Goal: Task Accomplishment & Management: Use online tool/utility

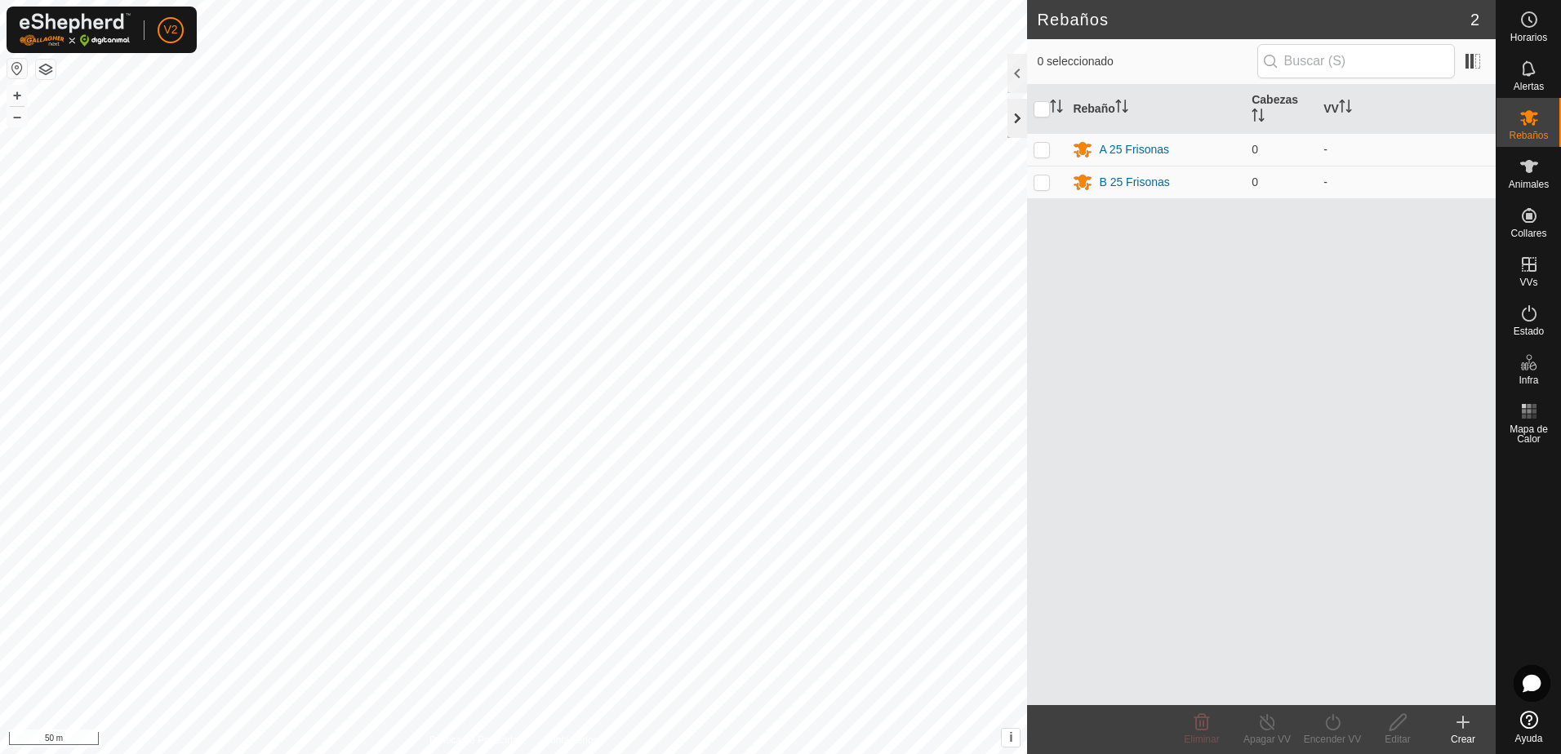
click at [1012, 120] on div at bounding box center [1017, 118] width 20 height 39
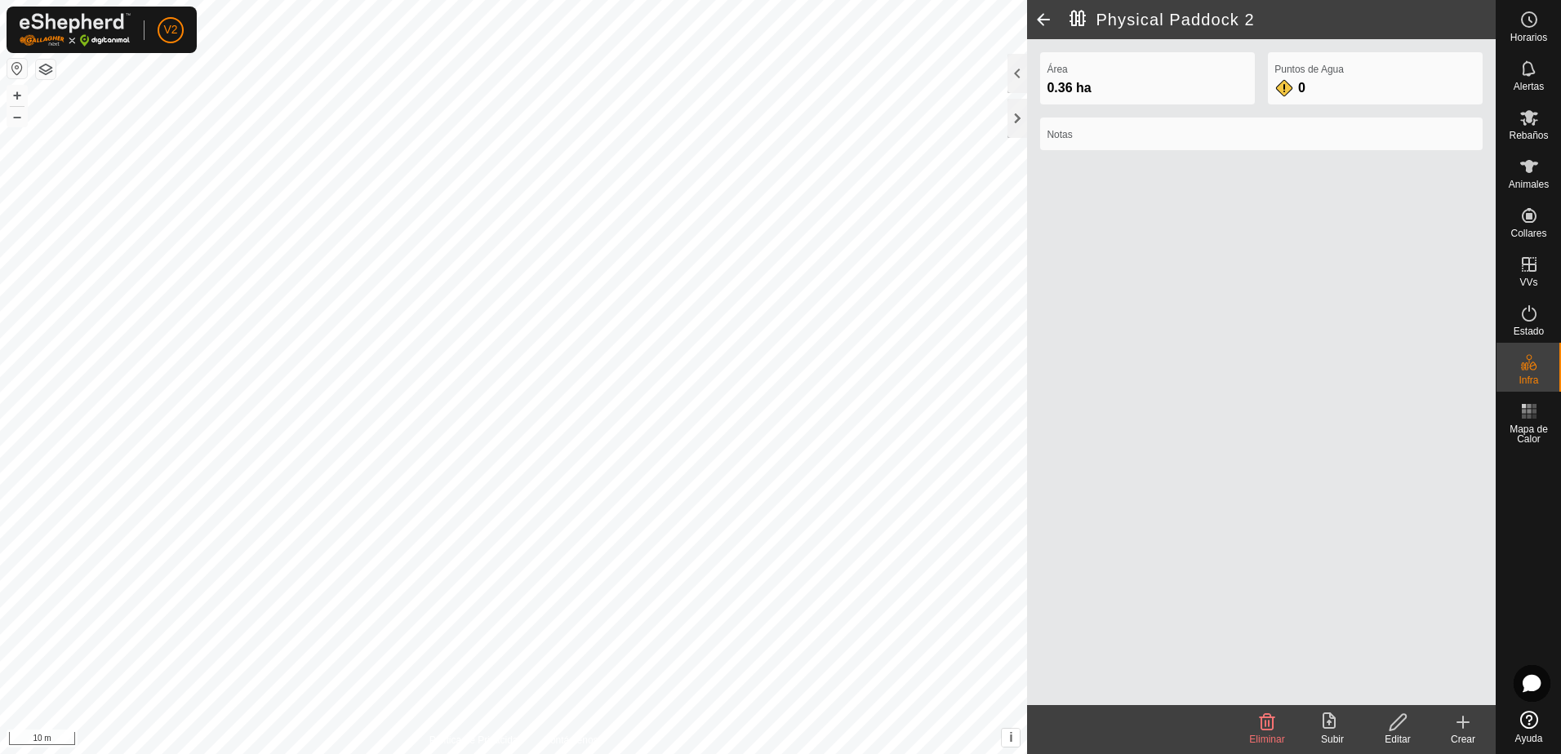
click at [1395, 724] on icon at bounding box center [1398, 723] width 20 height 20
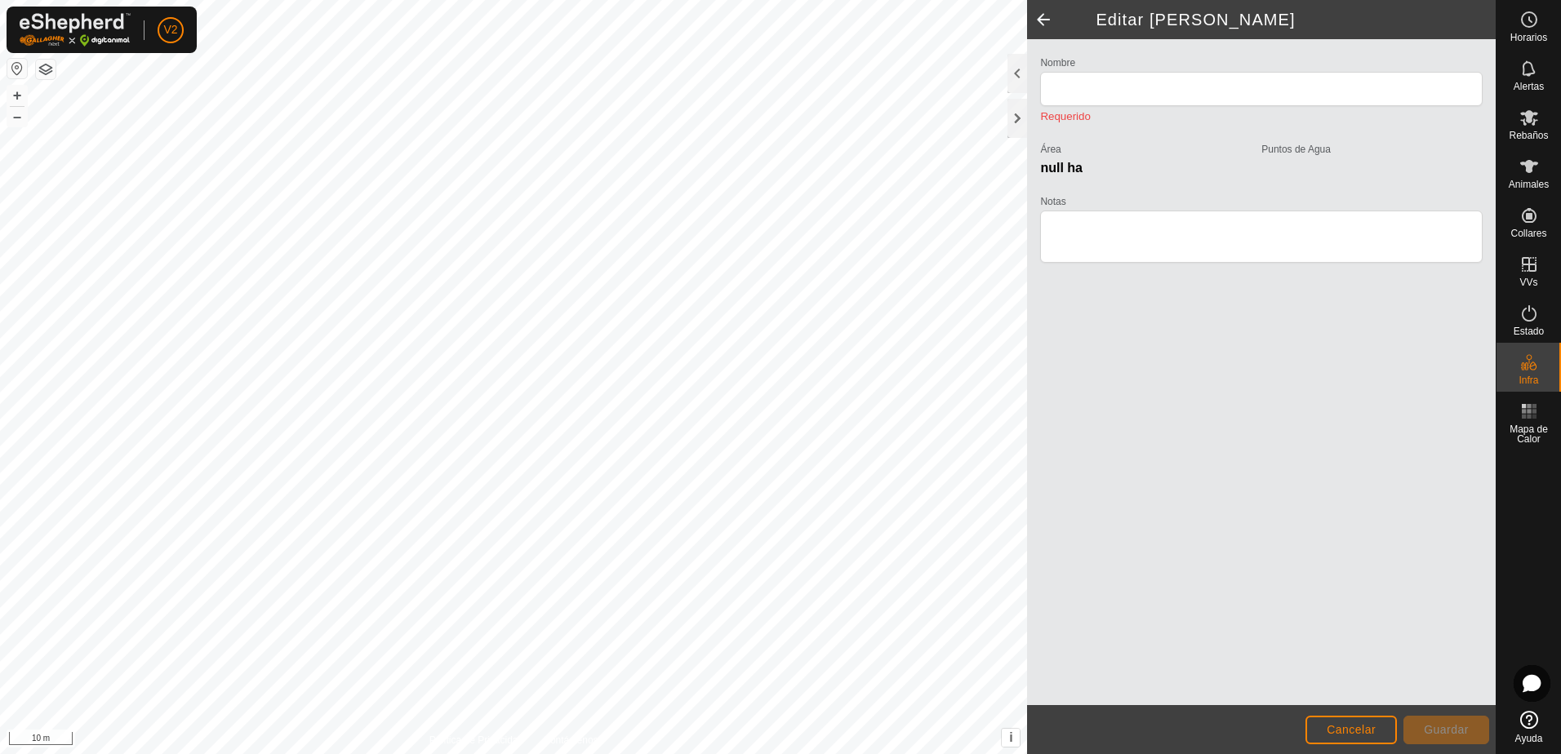
type input "Physical Paddock 2"
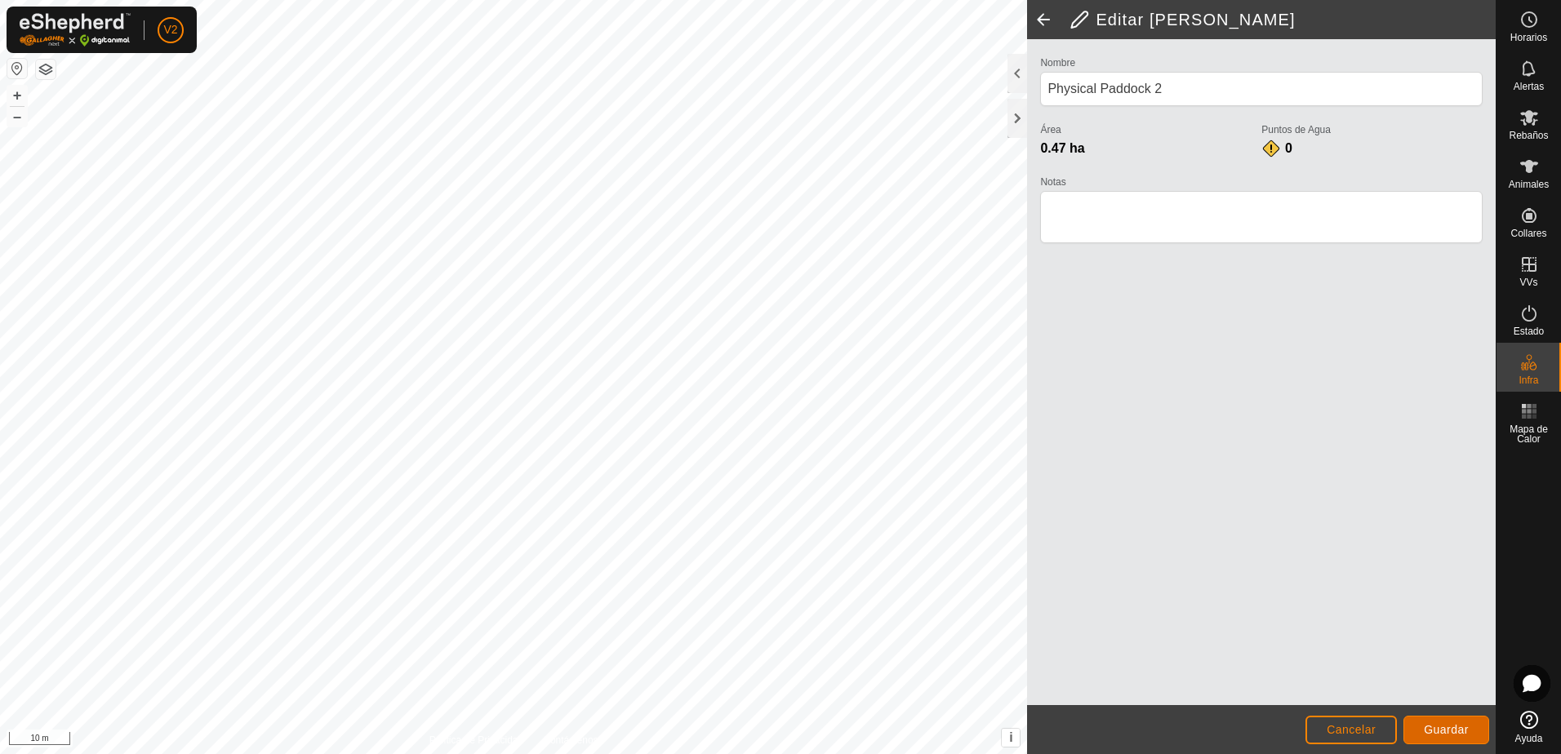
click at [1460, 731] on span "Guardar" at bounding box center [1446, 729] width 45 height 13
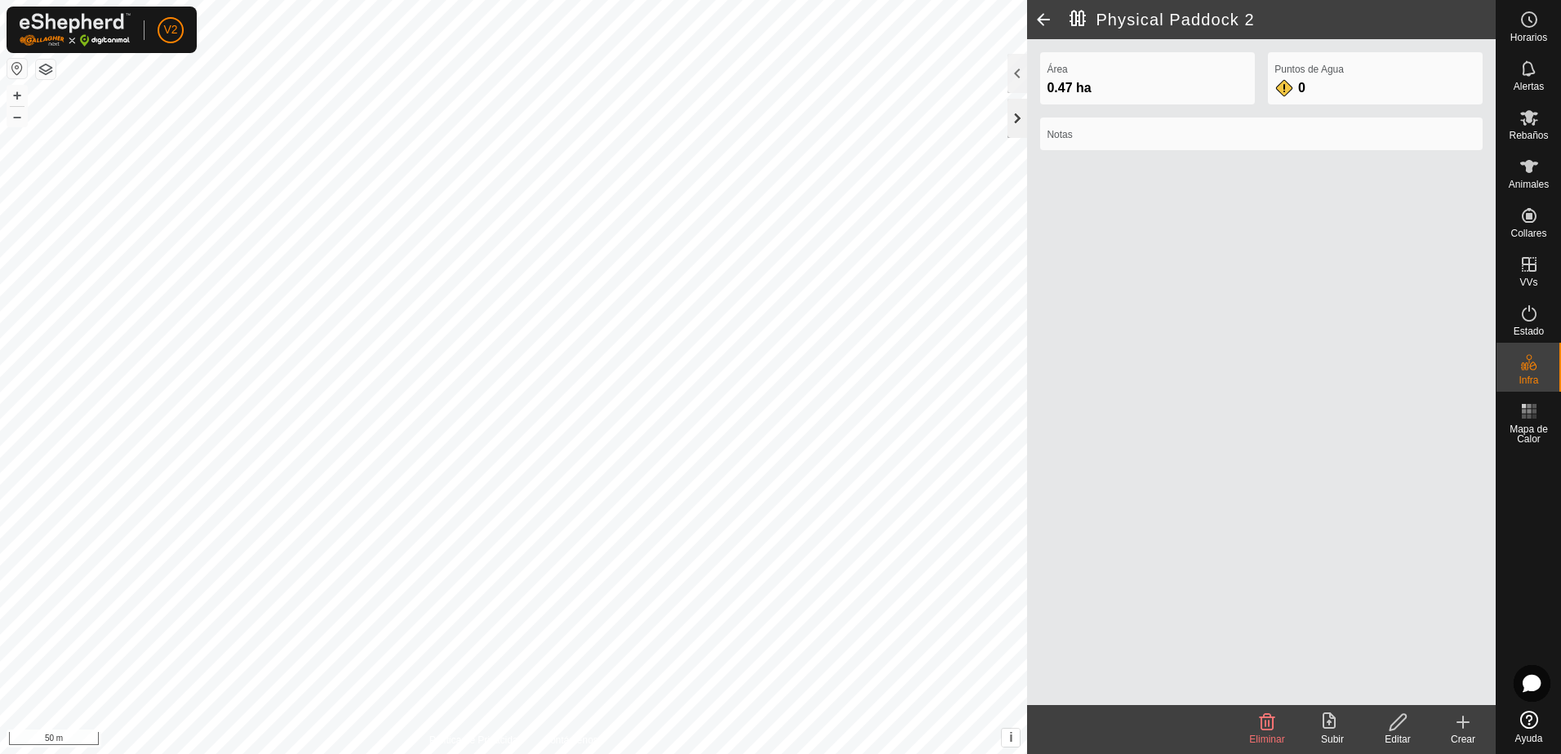
click at [1011, 112] on div at bounding box center [1017, 118] width 20 height 39
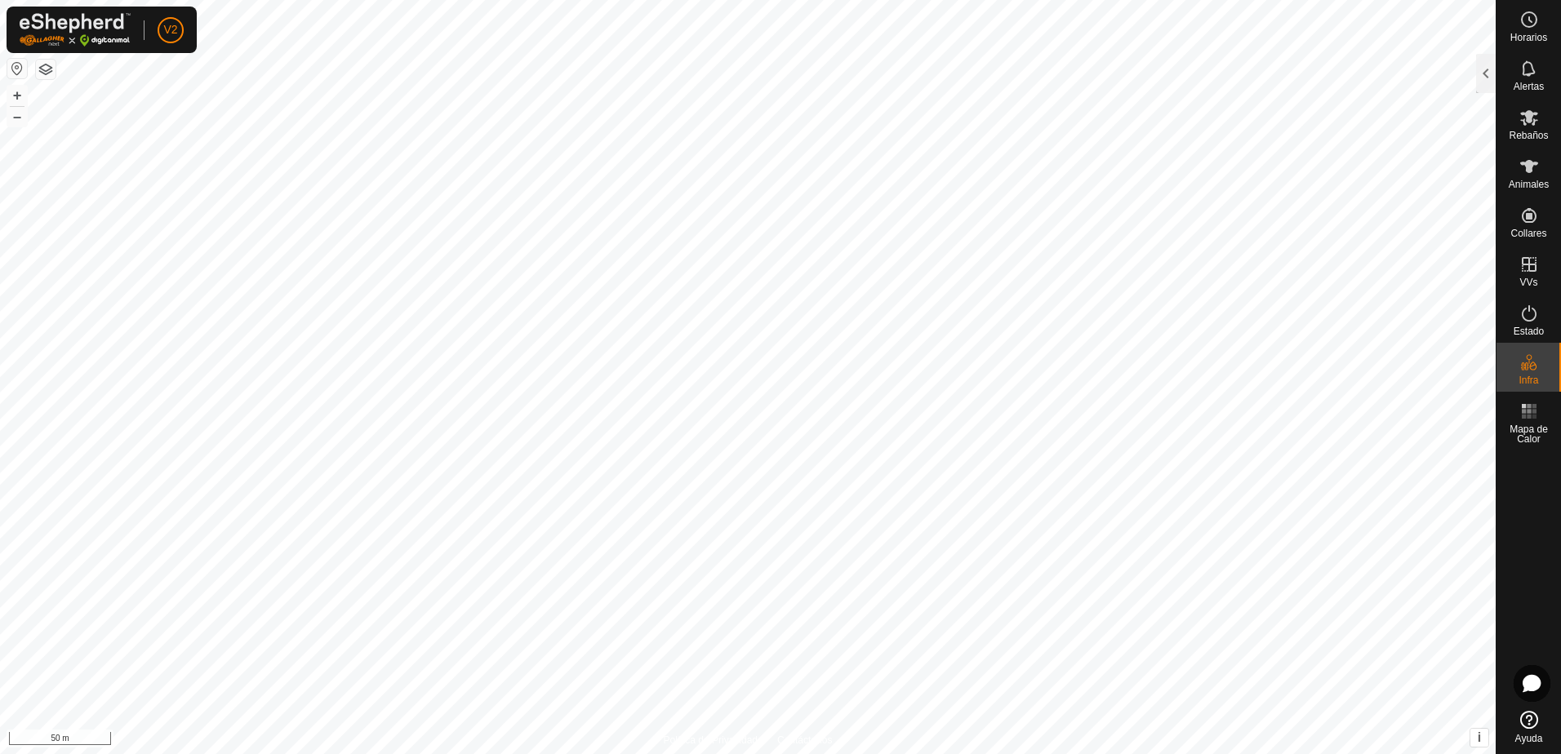
click at [43, 73] on button "button" at bounding box center [46, 70] width 20 height 20
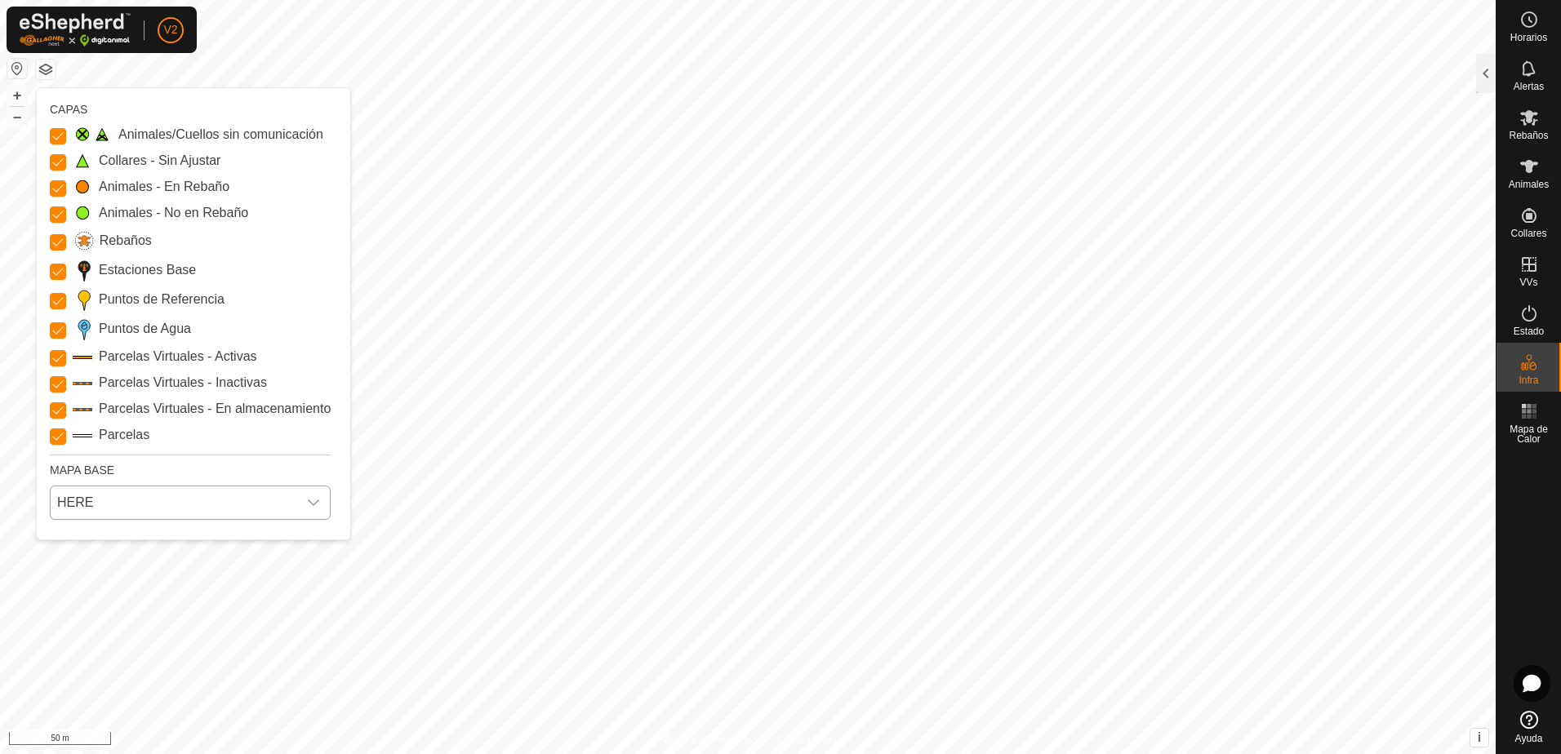
click at [298, 499] on div "dropdown trigger" at bounding box center [313, 502] width 33 height 33
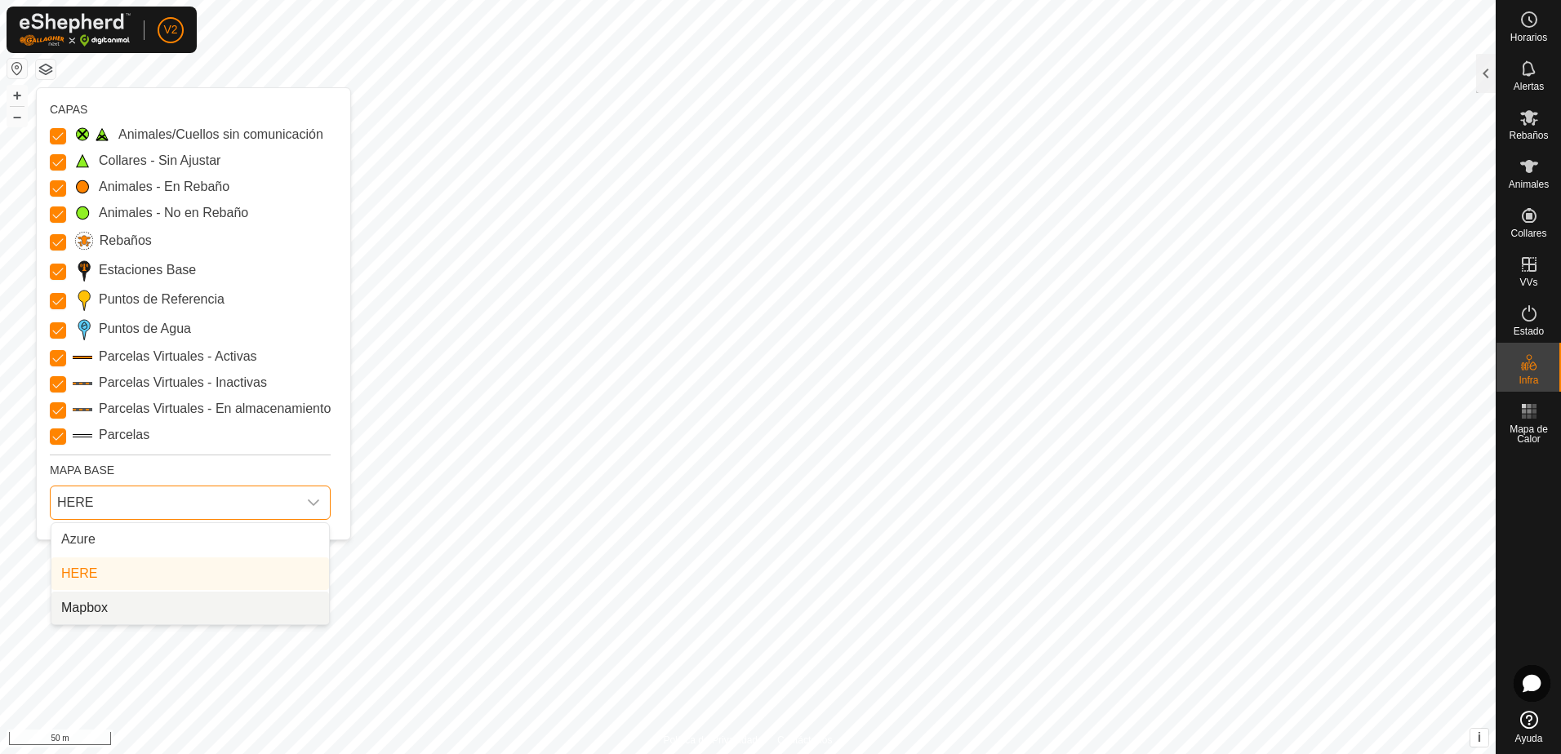
click at [172, 608] on li "Mapbox" at bounding box center [190, 608] width 278 height 33
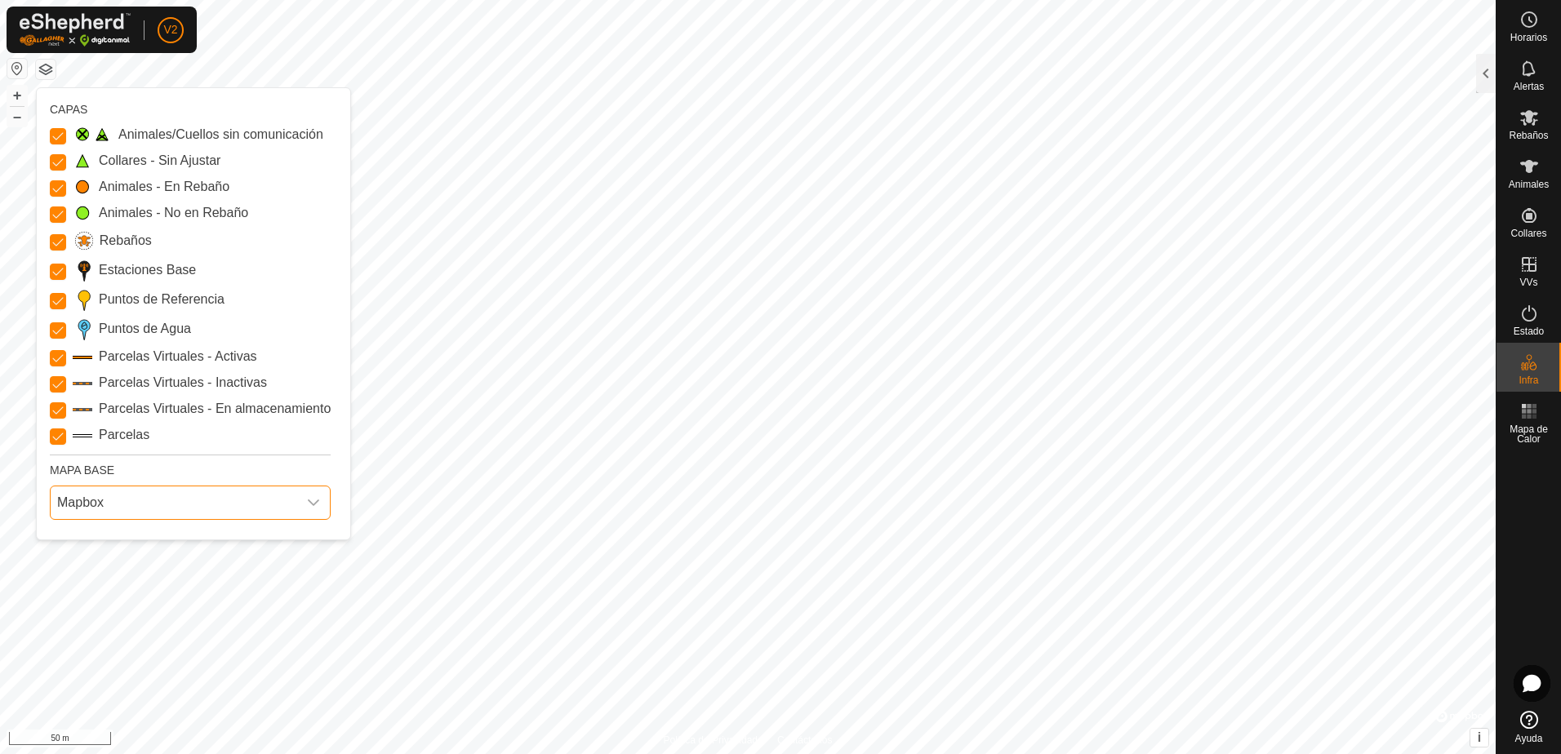
click at [136, 496] on span "Mapbox" at bounding box center [174, 502] width 247 height 33
click at [113, 565] on li "HERE" at bounding box center [190, 573] width 278 height 33
click at [224, 504] on span "HERE" at bounding box center [174, 502] width 247 height 33
click at [160, 537] on li "Azure" at bounding box center [190, 539] width 278 height 33
click at [275, 488] on span "Azure" at bounding box center [174, 502] width 247 height 33
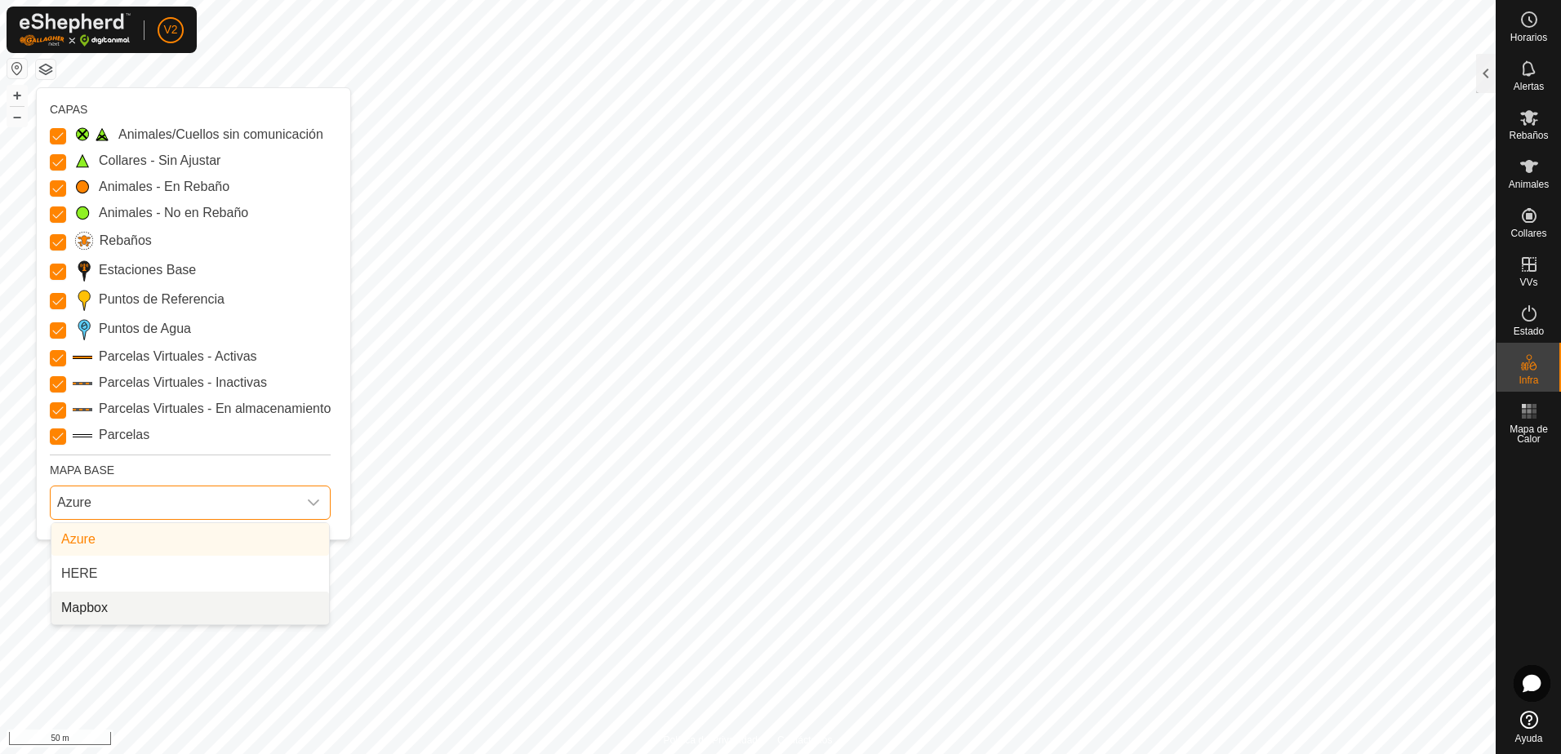
click at [131, 603] on li "Mapbox" at bounding box center [190, 608] width 278 height 33
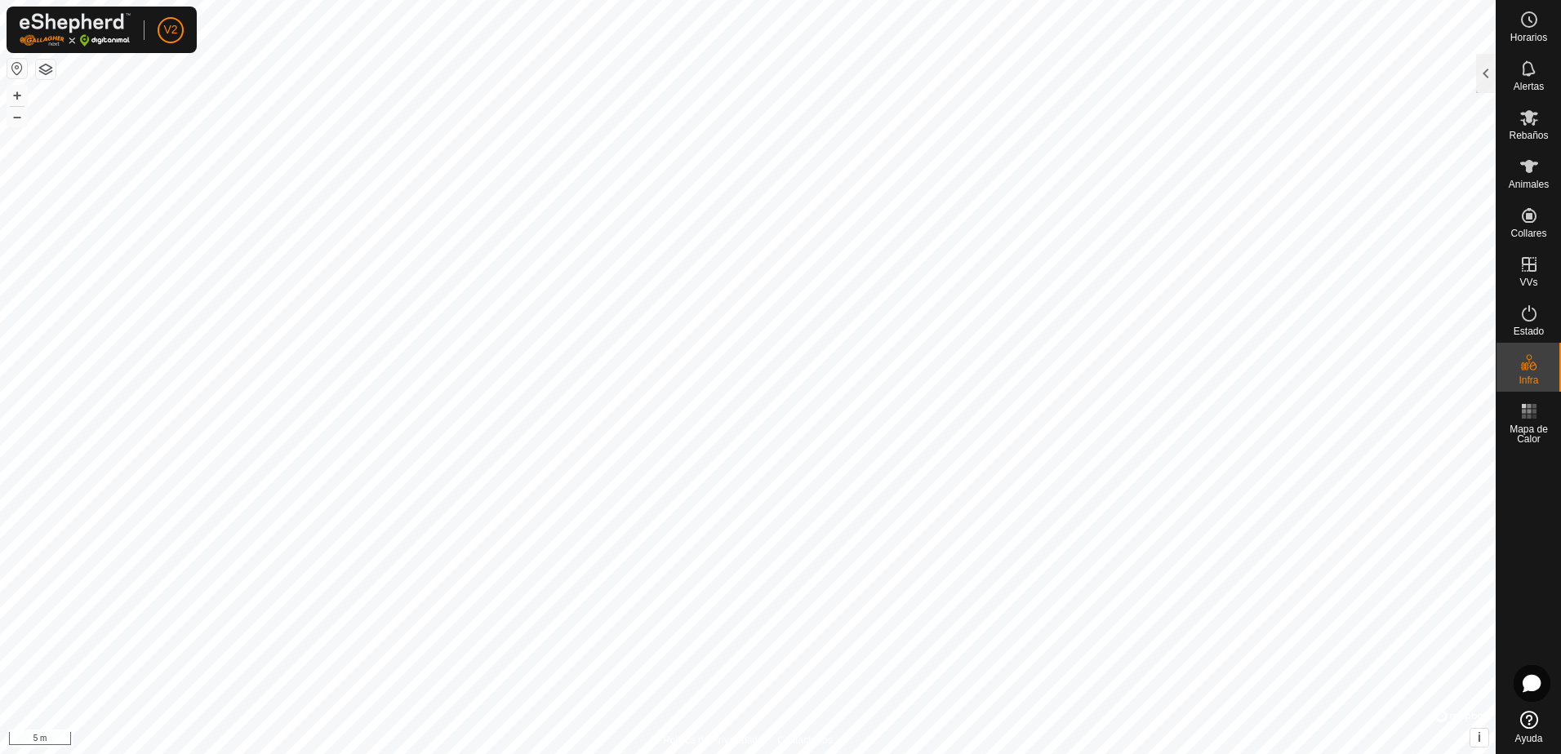
click at [902, 0] on html "V2 Horarios Alertas Rebaños Animales Collares VVs Estado Infra Mapa de Calor Ay…" at bounding box center [780, 377] width 1561 height 754
click at [45, 70] on button "button" at bounding box center [46, 70] width 20 height 20
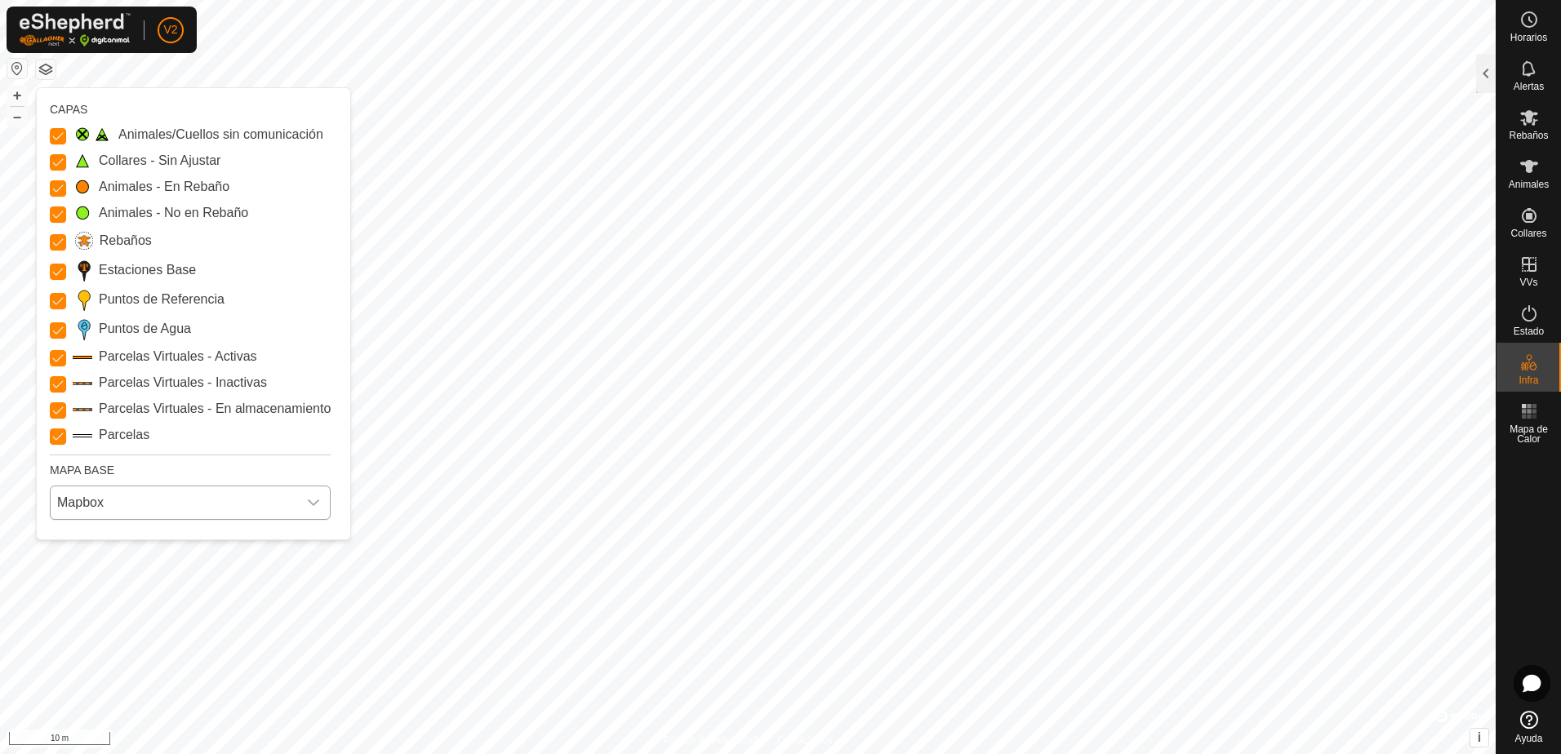
click at [109, 495] on span "Mapbox" at bounding box center [174, 502] width 247 height 33
click at [131, 574] on li "HERE" at bounding box center [190, 573] width 278 height 33
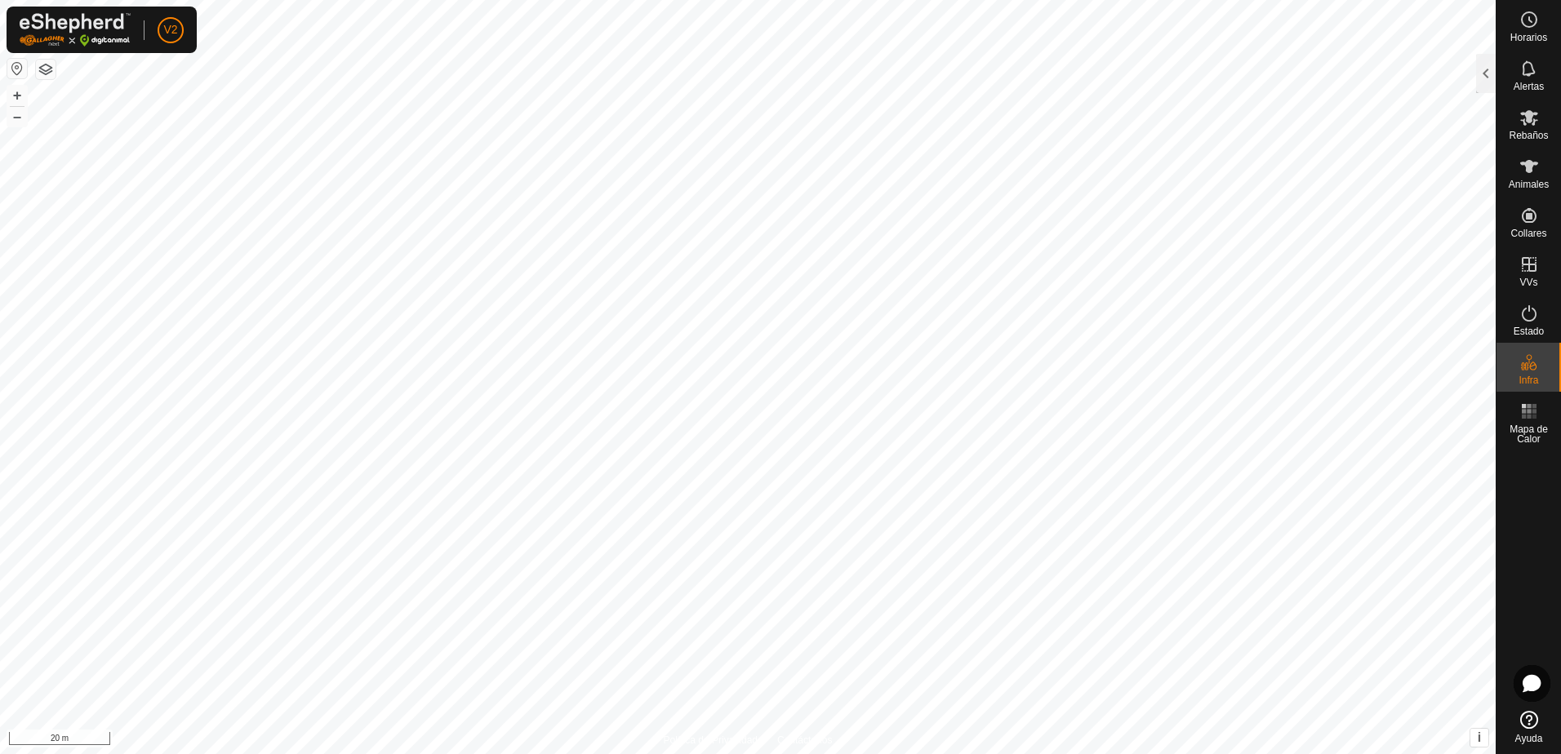
click at [50, 64] on button "button" at bounding box center [46, 70] width 20 height 20
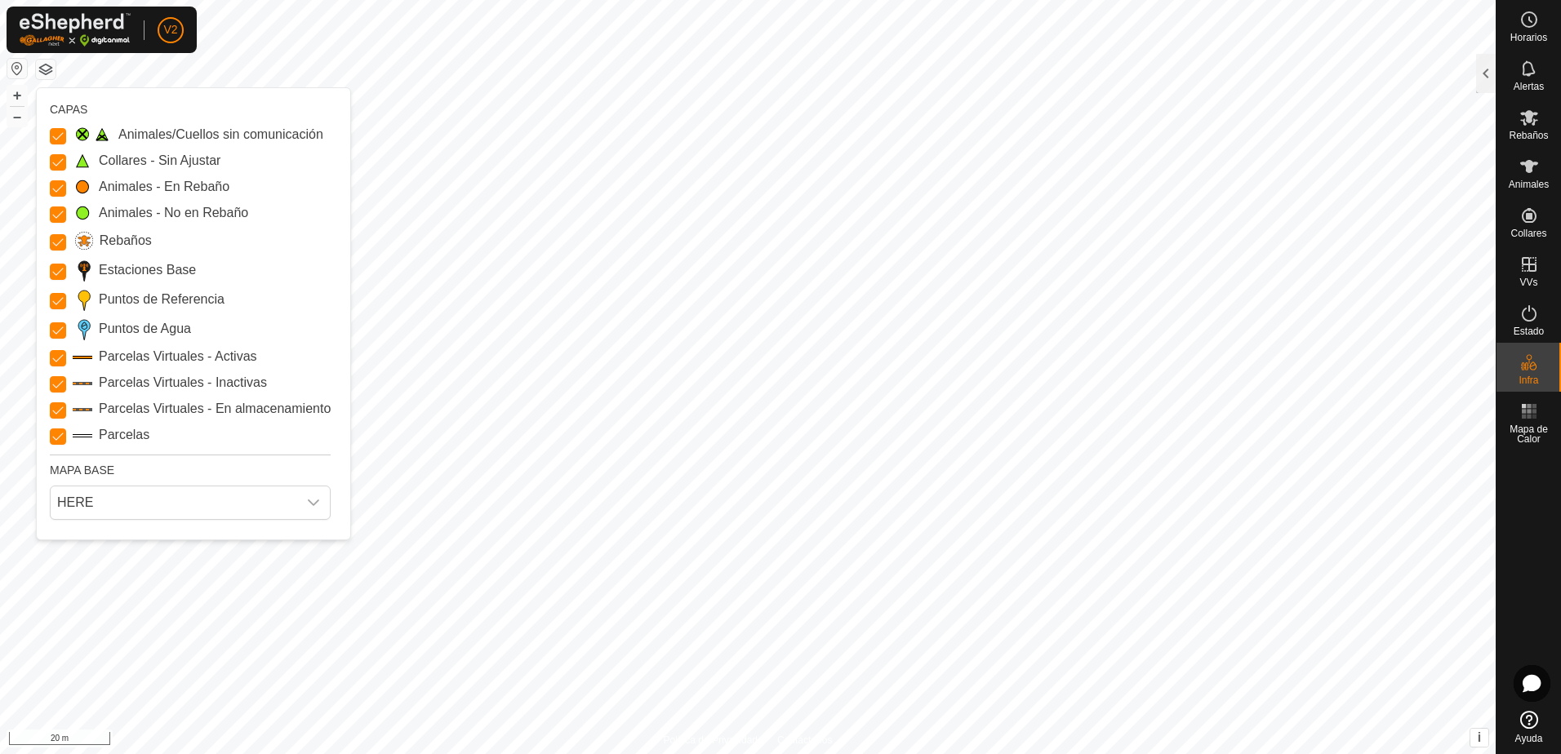
click at [50, 64] on button "button" at bounding box center [46, 70] width 20 height 20
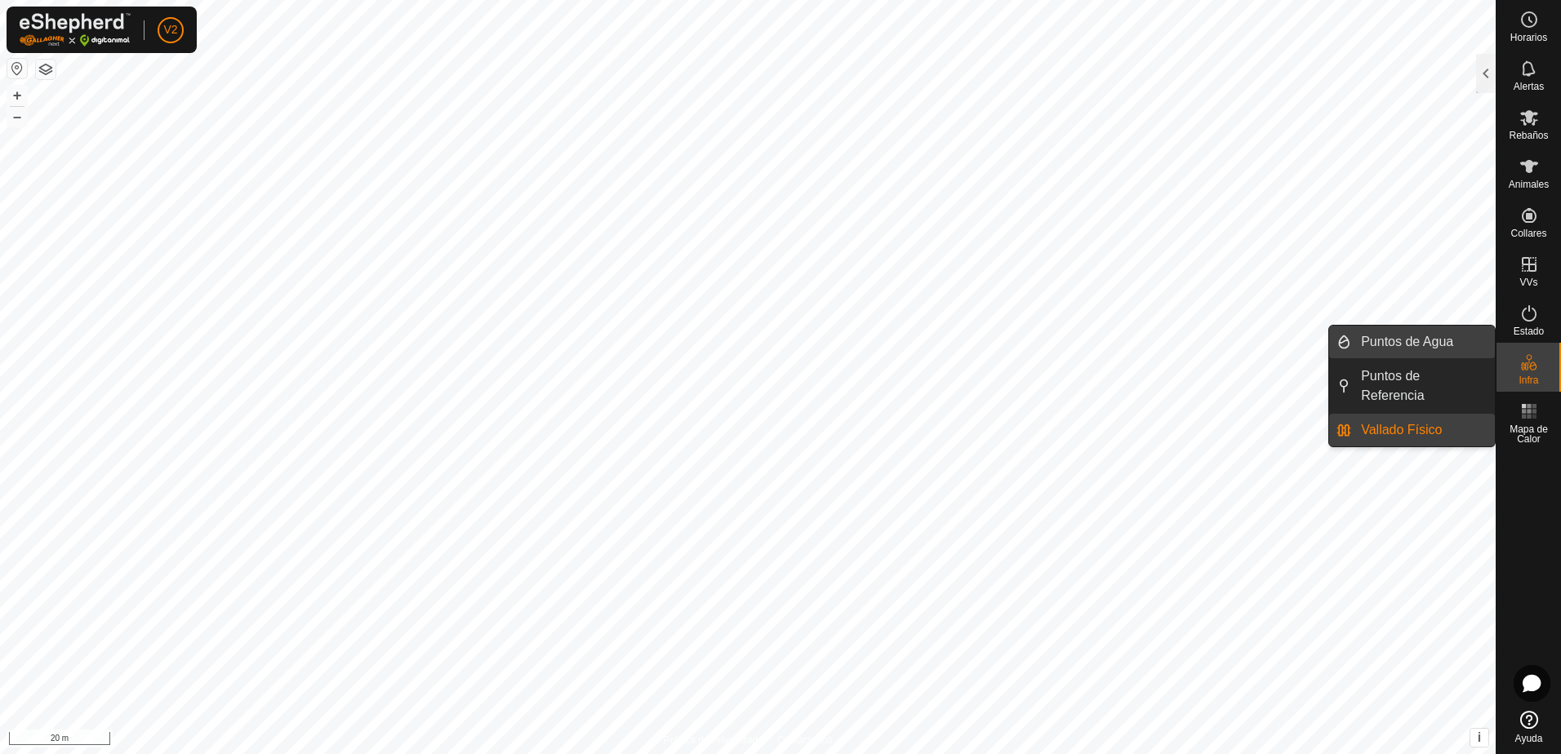
click at [1412, 346] on link "Puntos de Agua" at bounding box center [1423, 342] width 144 height 33
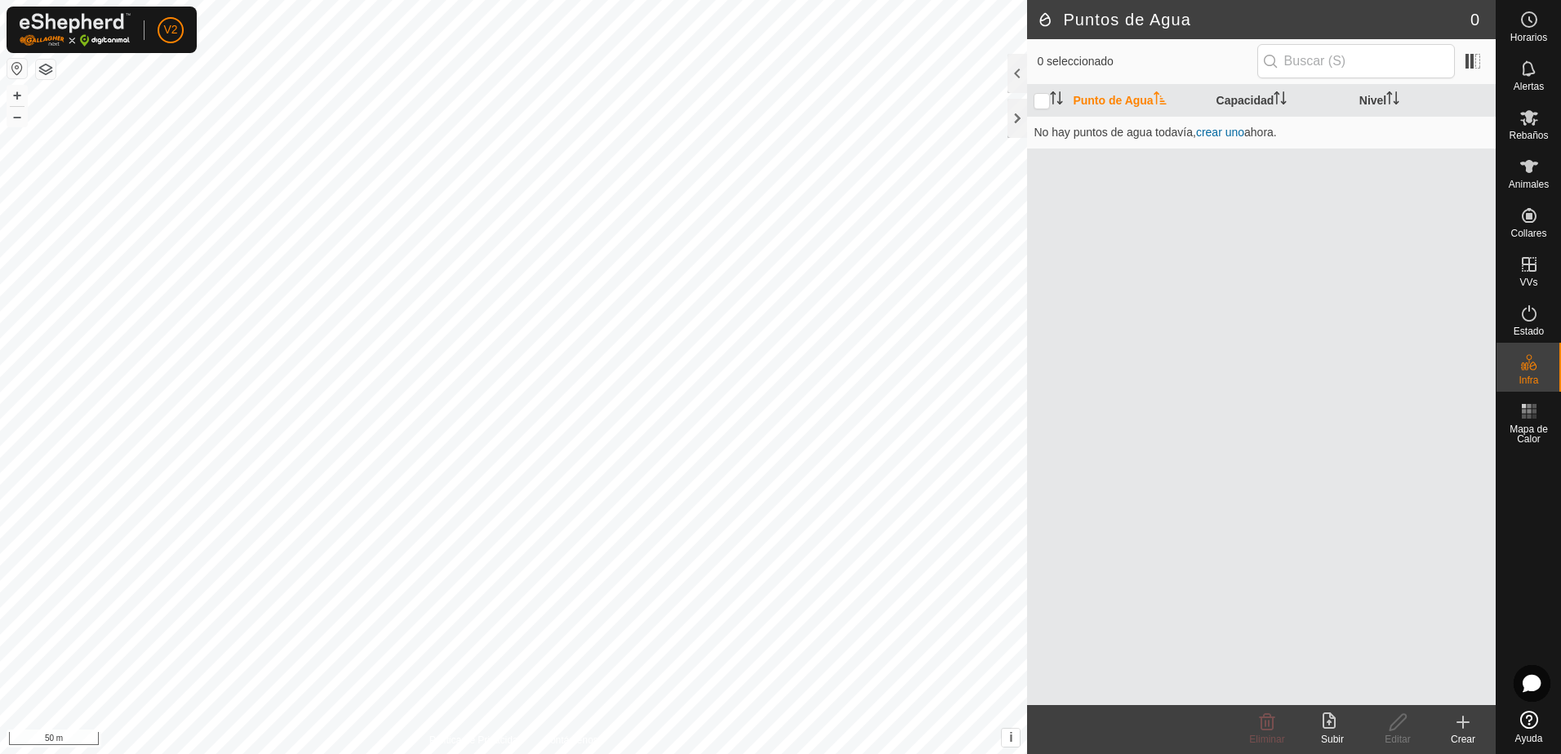
click at [1460, 724] on icon at bounding box center [1463, 723] width 20 height 20
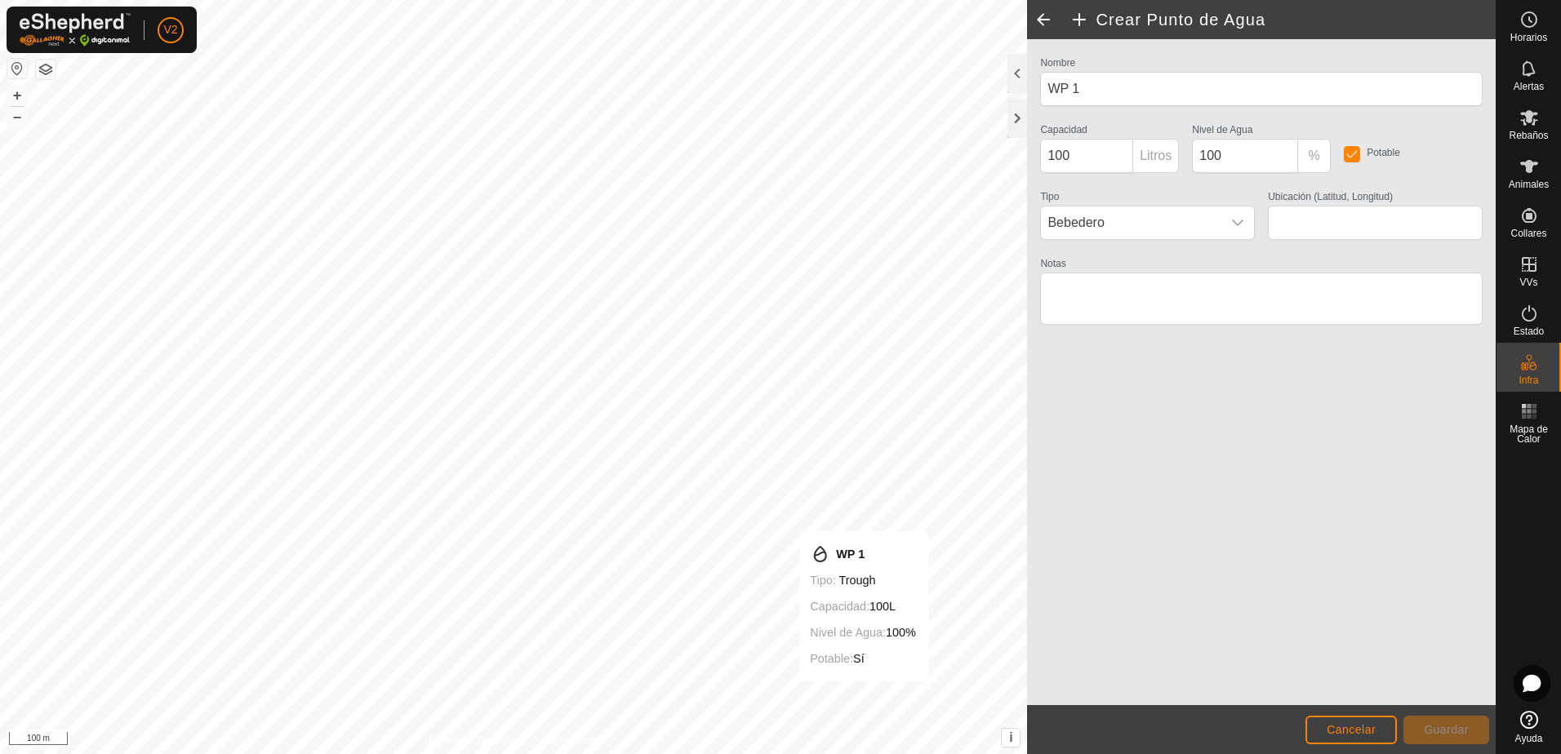
type input "40.393331, -4.210063"
click at [1439, 728] on span "Guardar" at bounding box center [1446, 729] width 45 height 13
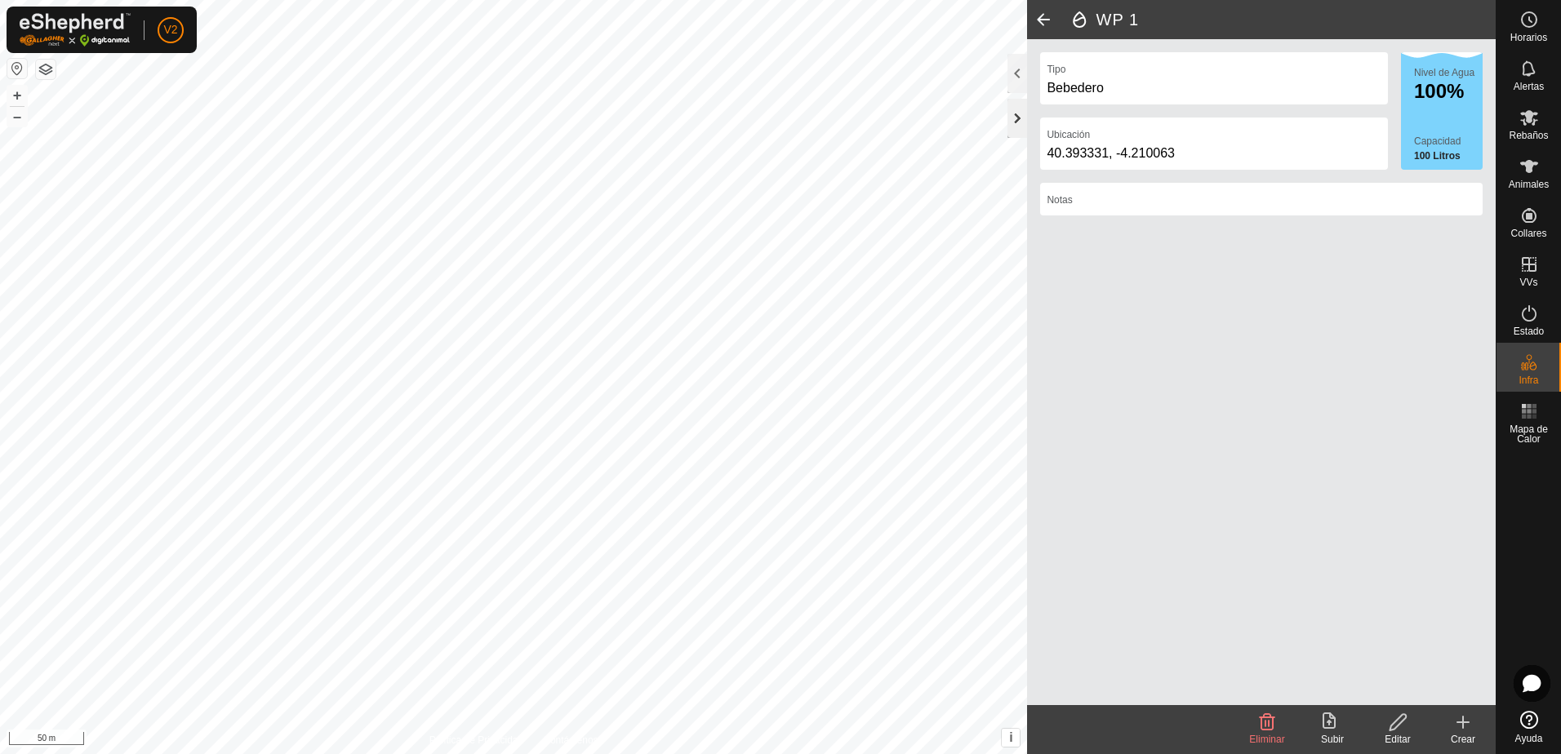
click at [1020, 121] on div at bounding box center [1017, 118] width 20 height 39
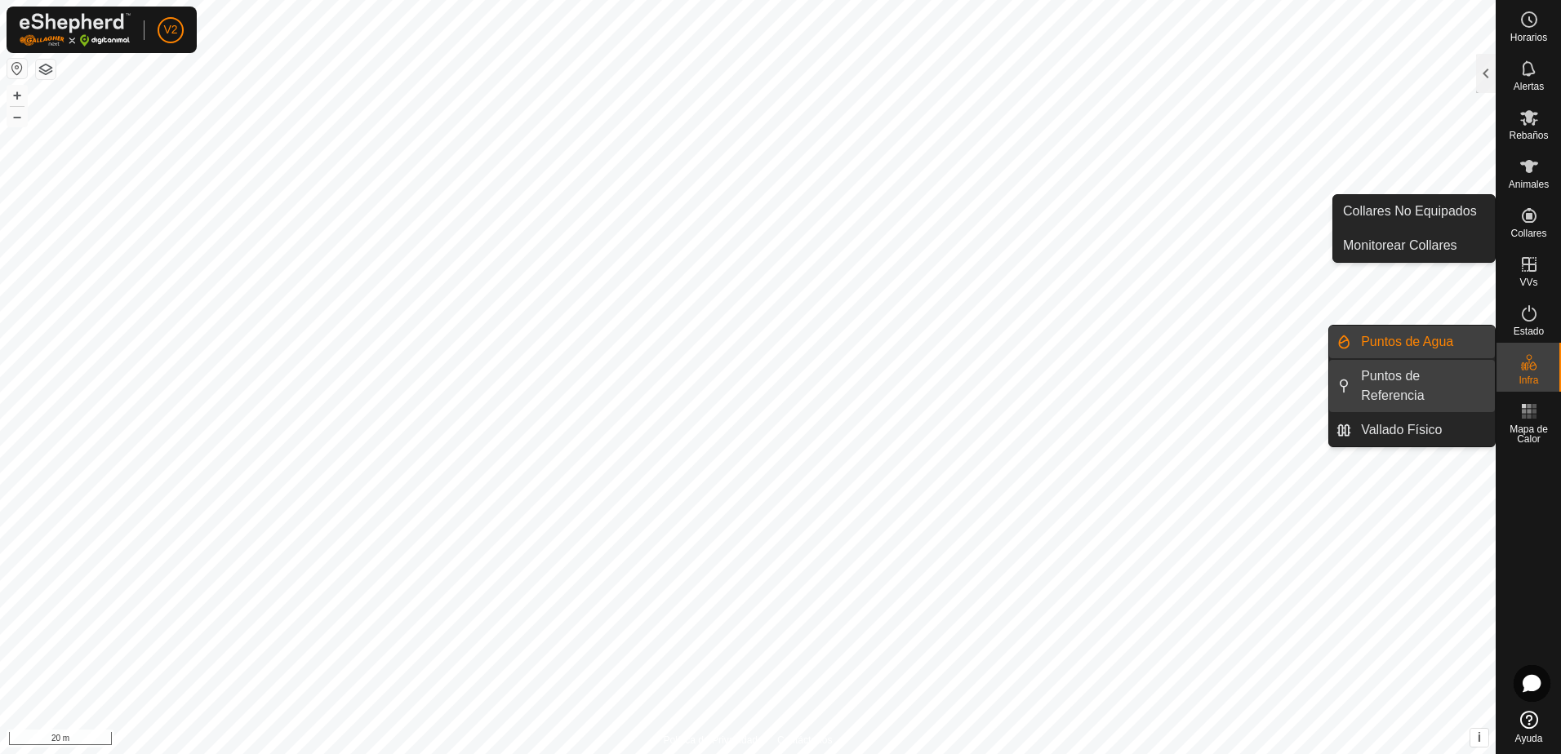
click at [1432, 384] on link "Puntos de Referencia" at bounding box center [1423, 386] width 144 height 52
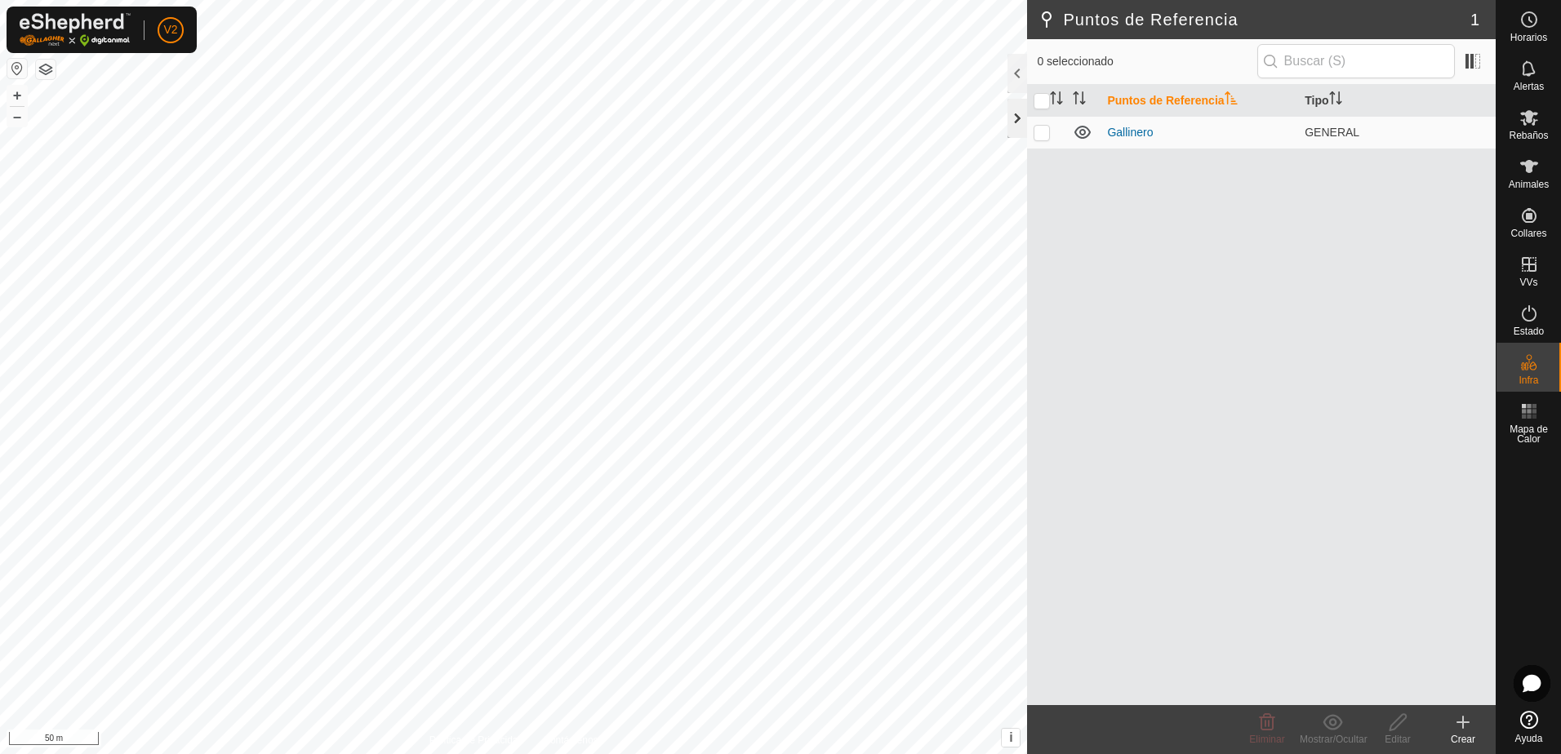
click at [1021, 123] on div at bounding box center [1017, 118] width 20 height 39
